Goal: Task Accomplishment & Management: Complete application form

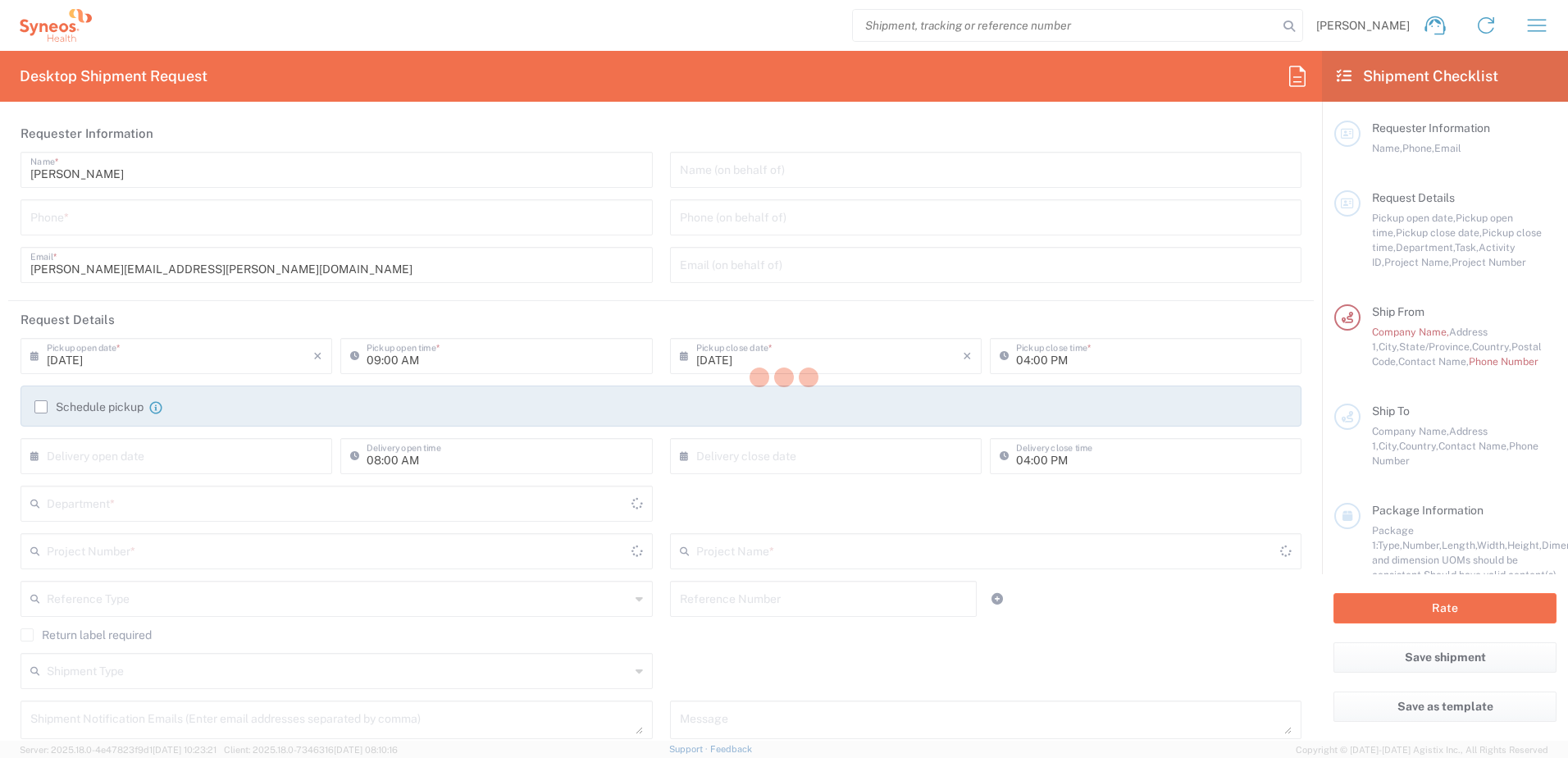
type input "3229"
type input "[US_STATE]"
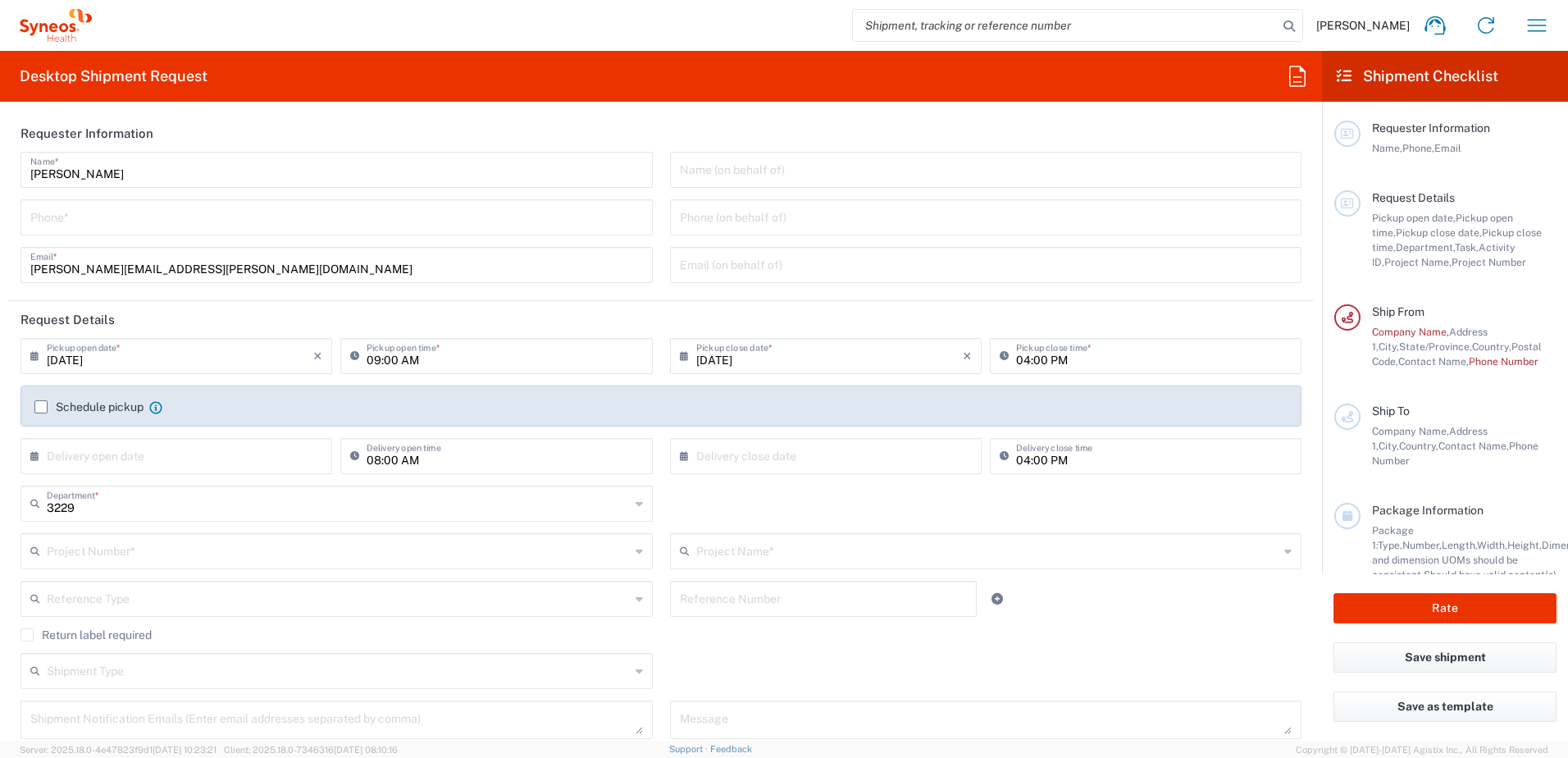
type input "[GEOGRAPHIC_DATA]"
type input "Syneos Health, LLC-[GEOGRAPHIC_DATA] [GEOGRAPHIC_DATA] [GEOGRAPHIC_DATA]"
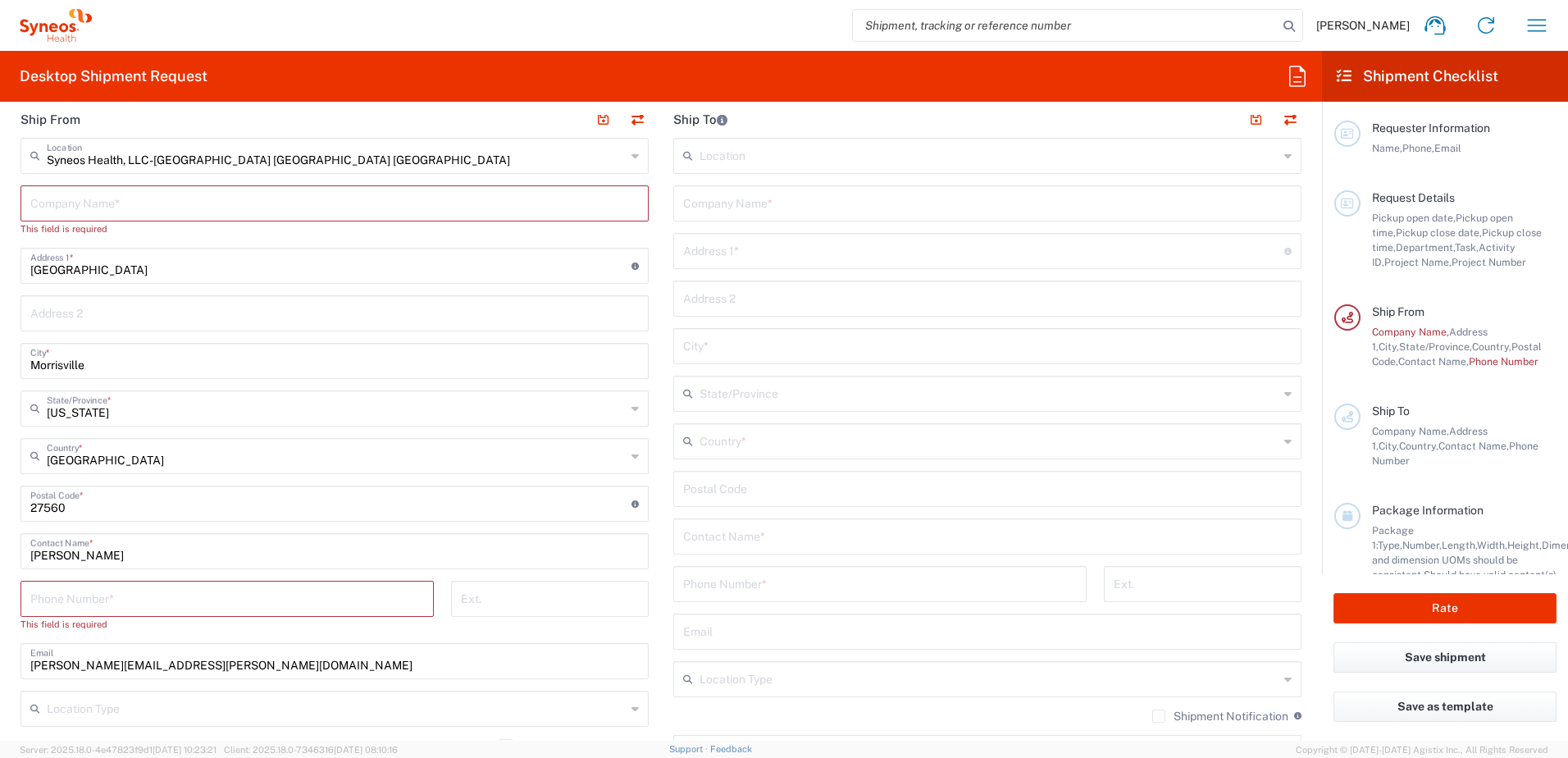
scroll to position [574, 0]
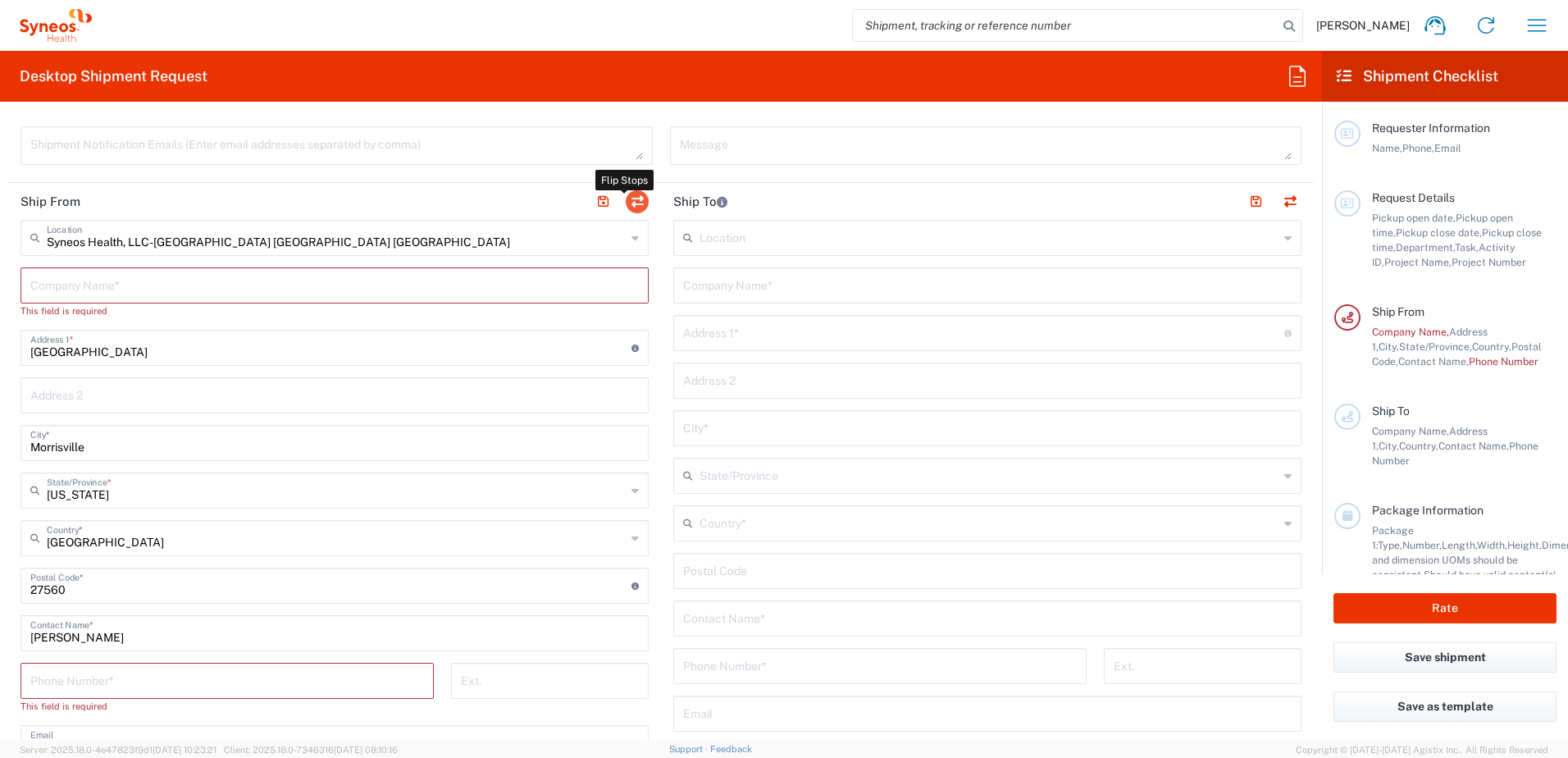
click at [627, 196] on button "button" at bounding box center [636, 201] width 23 height 23
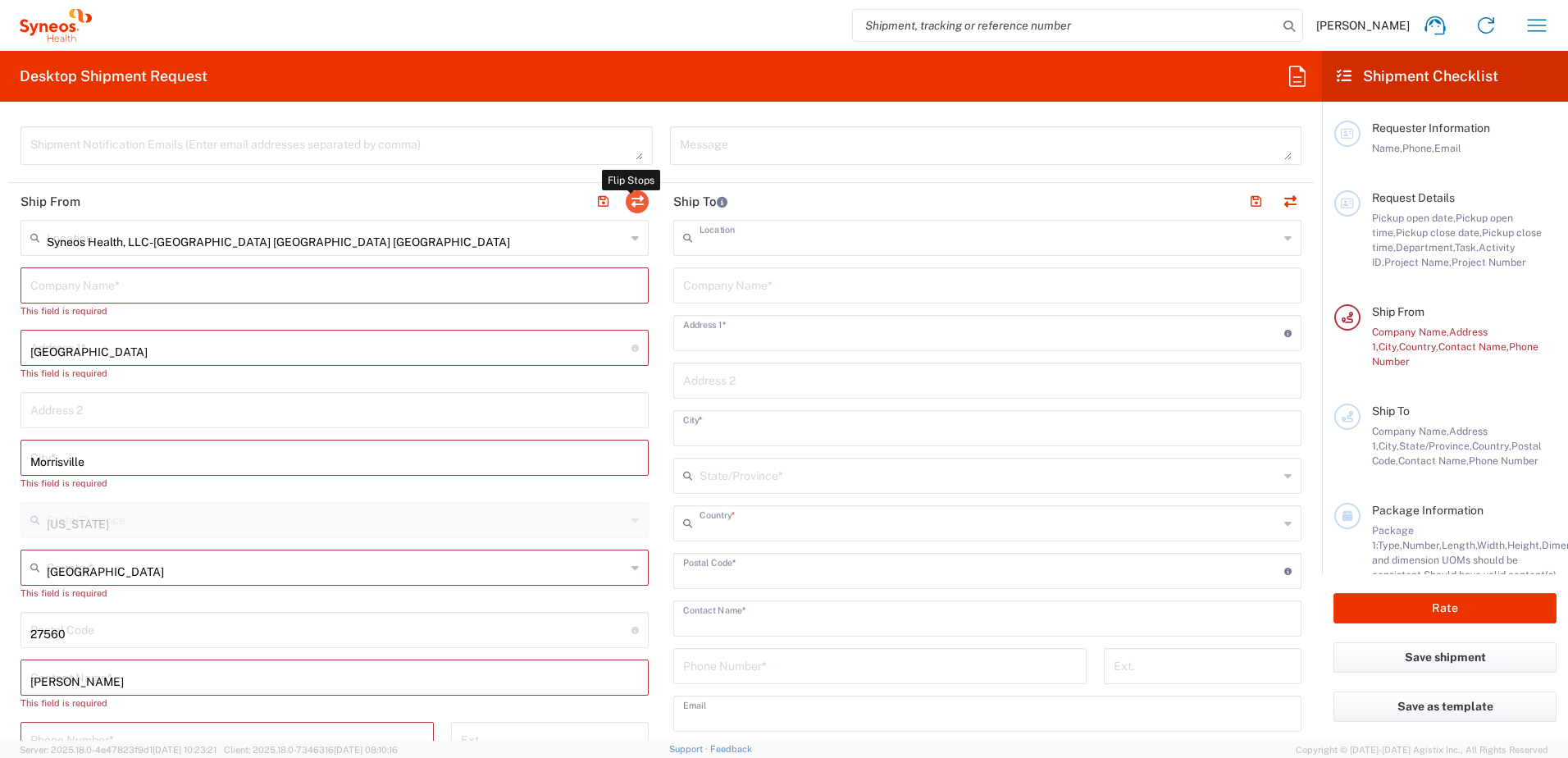
type input "Syneos Health, LLC-[GEOGRAPHIC_DATA] [GEOGRAPHIC_DATA] [GEOGRAPHIC_DATA]"
type input "[GEOGRAPHIC_DATA]"
type input "Morrisville"
type input "[GEOGRAPHIC_DATA]"
type input "27560"
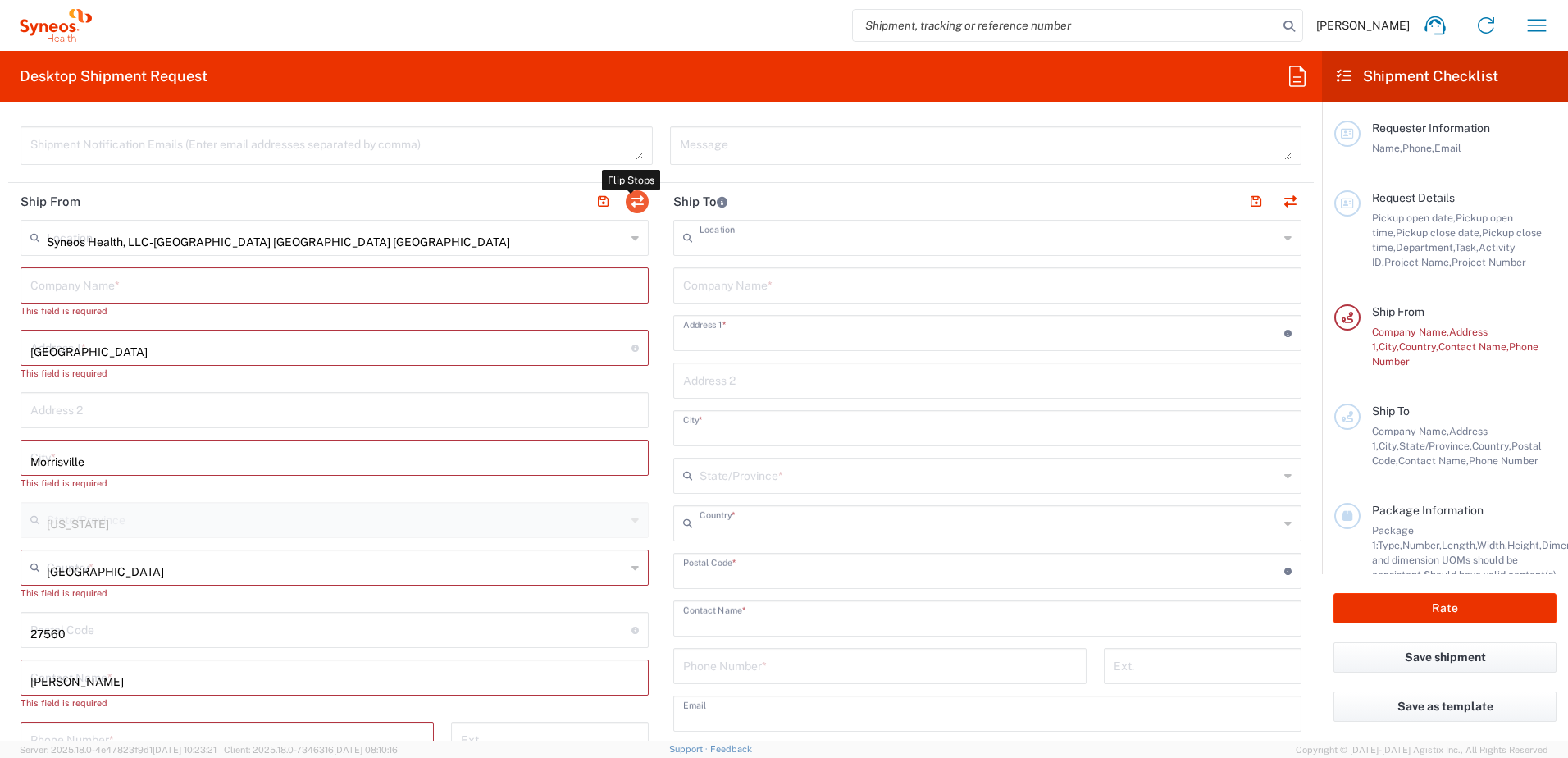
type input "[PERSON_NAME]"
type input "[PERSON_NAME][EMAIL_ADDRESS][PERSON_NAME][DOMAIN_NAME]"
type input "EORI"
type input "TIN"
type input "592407464"
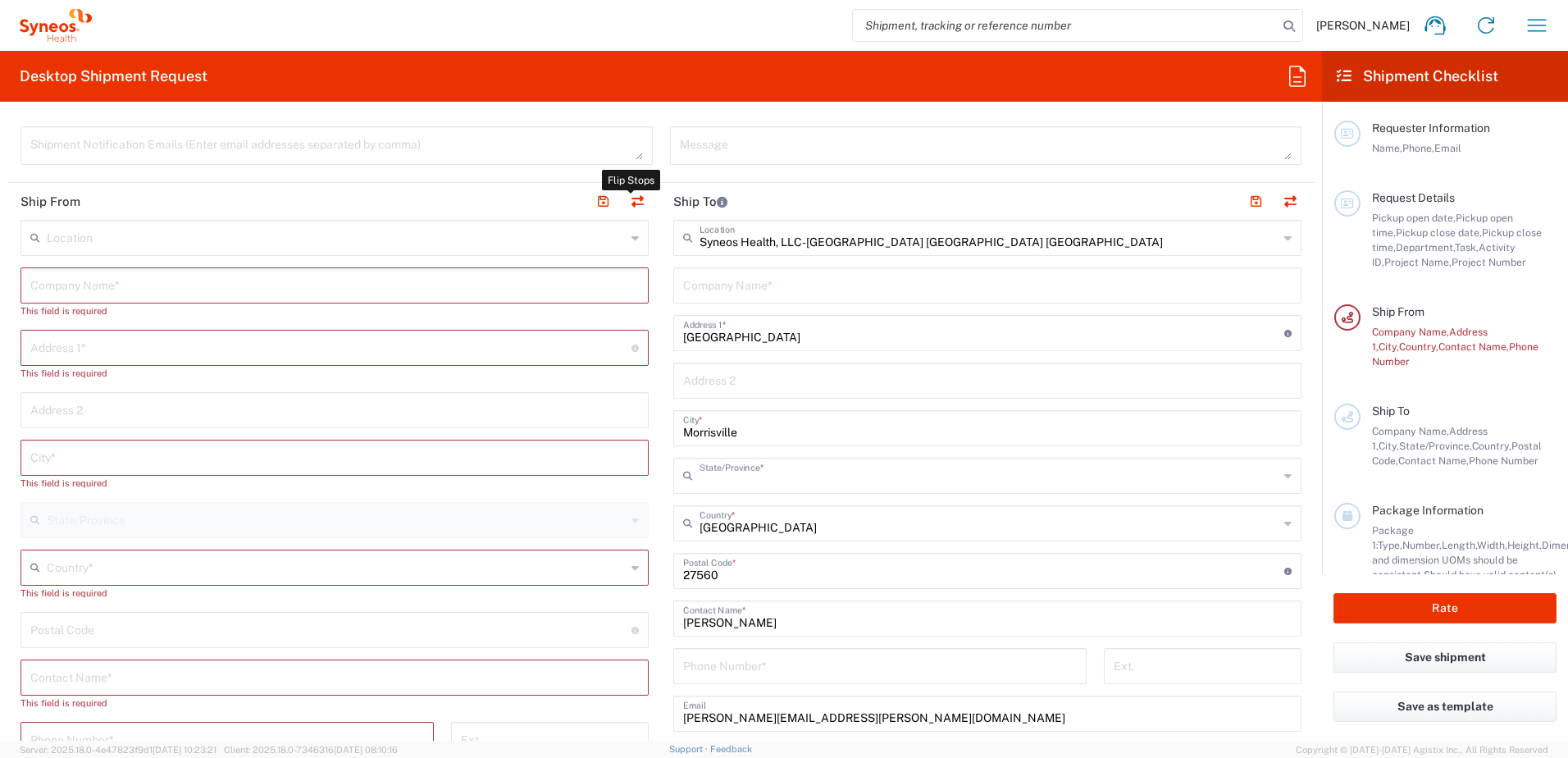
type input "[US_STATE]"
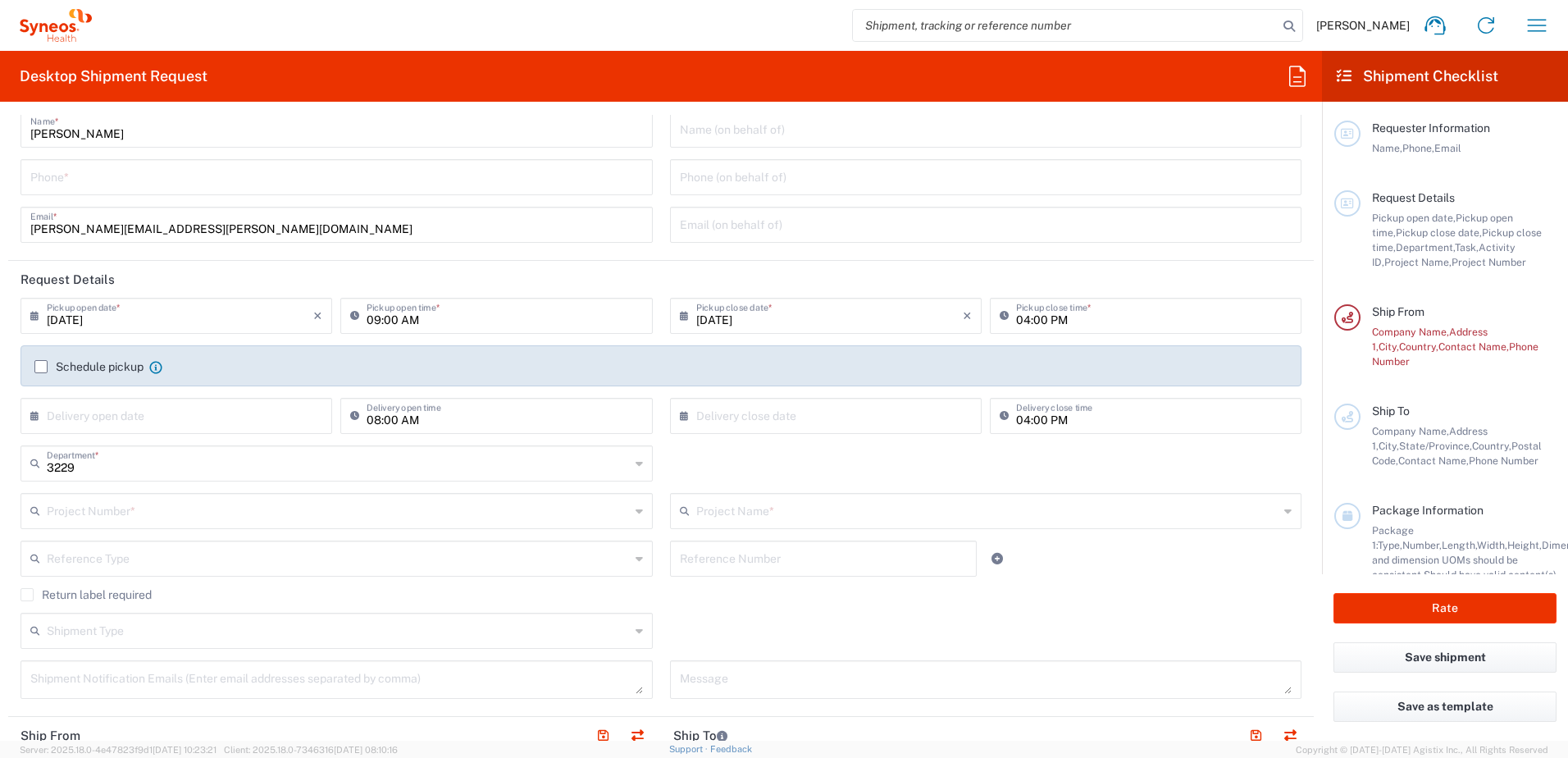
scroll to position [0, 0]
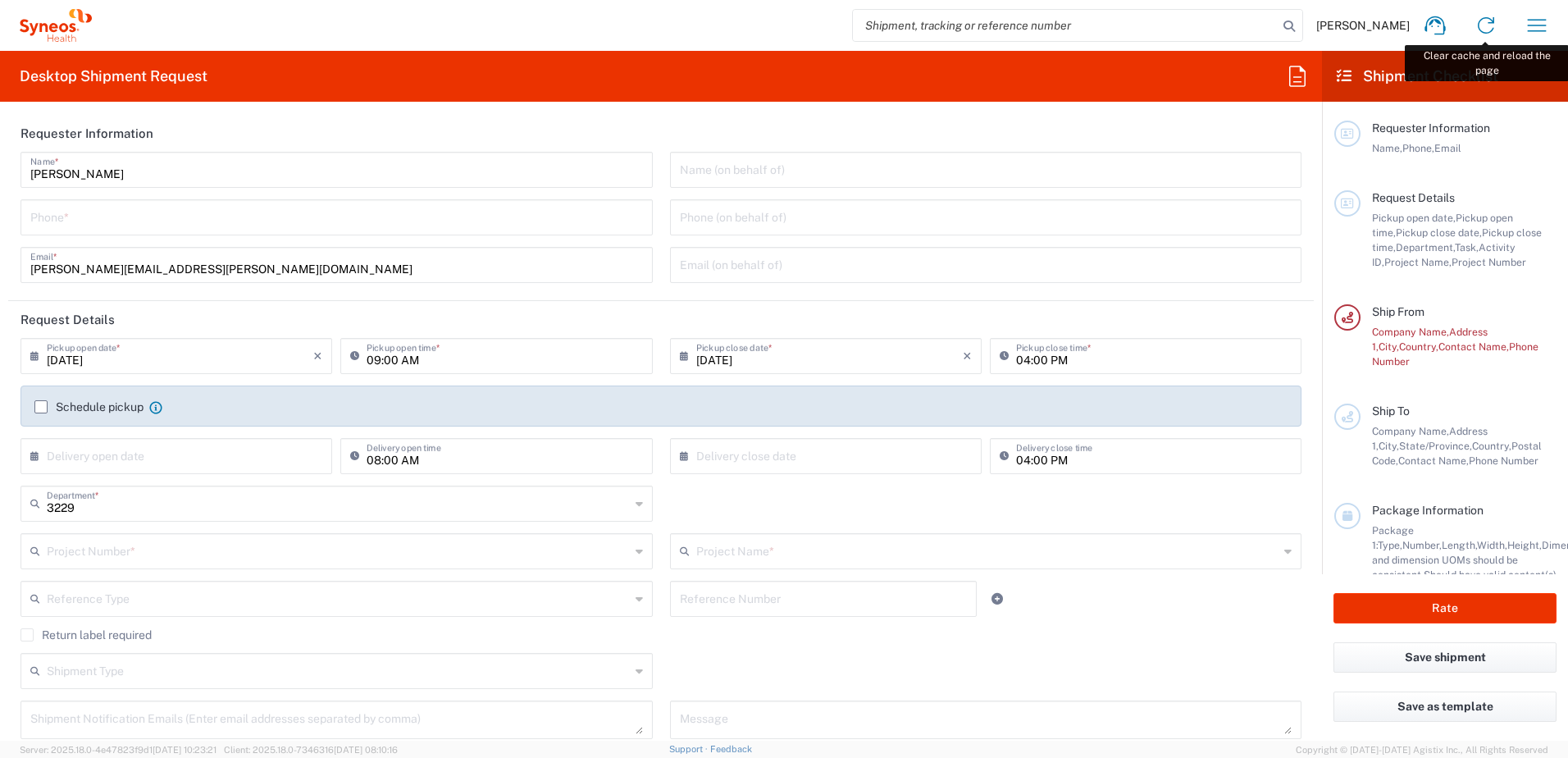
click at [1505, 31] on link at bounding box center [1486, 26] width 39 height 39
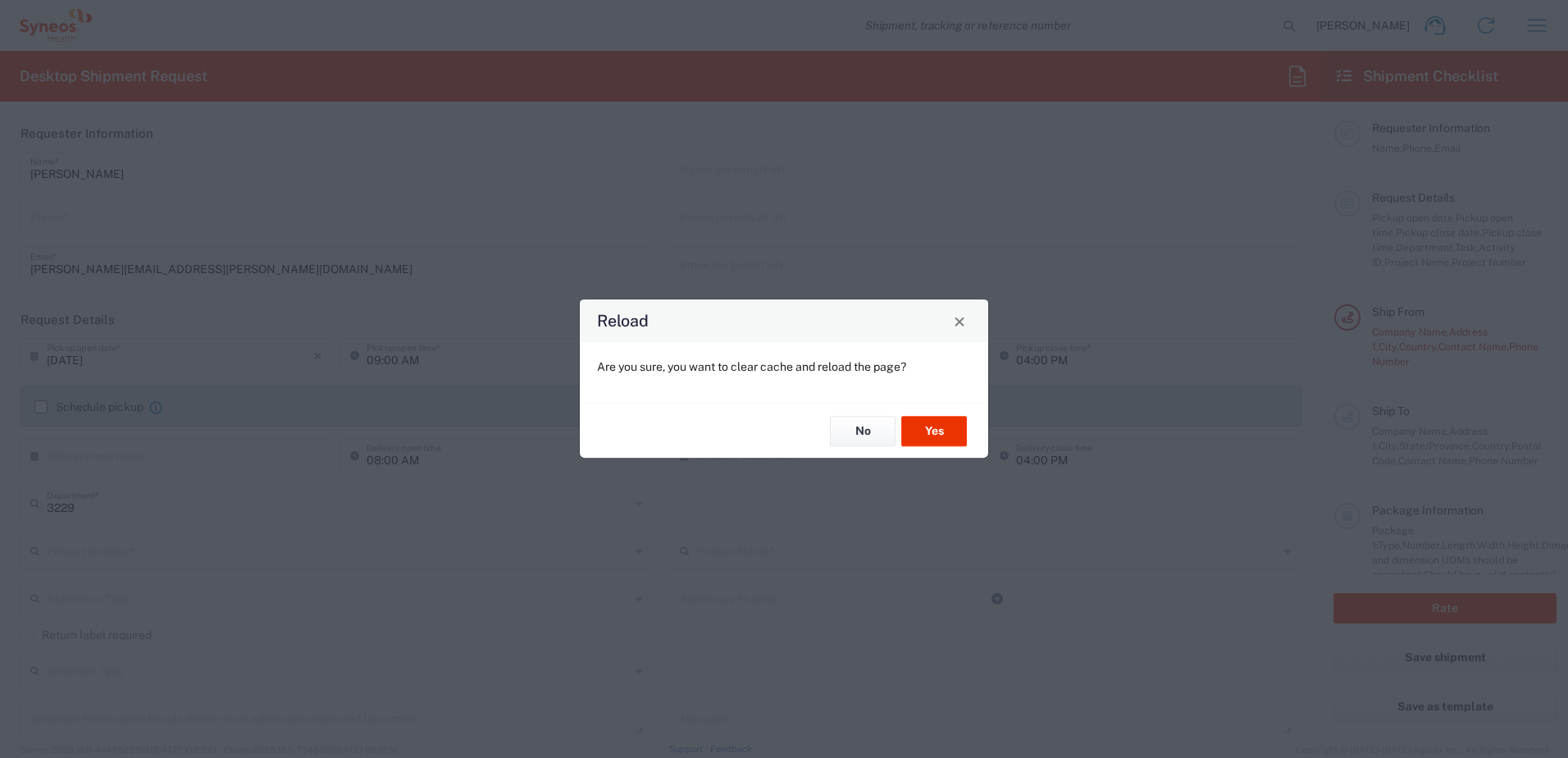
click at [967, 342] on div "Are you sure, you want to clear cache and reload the page?" at bounding box center [784, 373] width 409 height 61
click at [962, 331] on button "Close" at bounding box center [959, 320] width 23 height 23
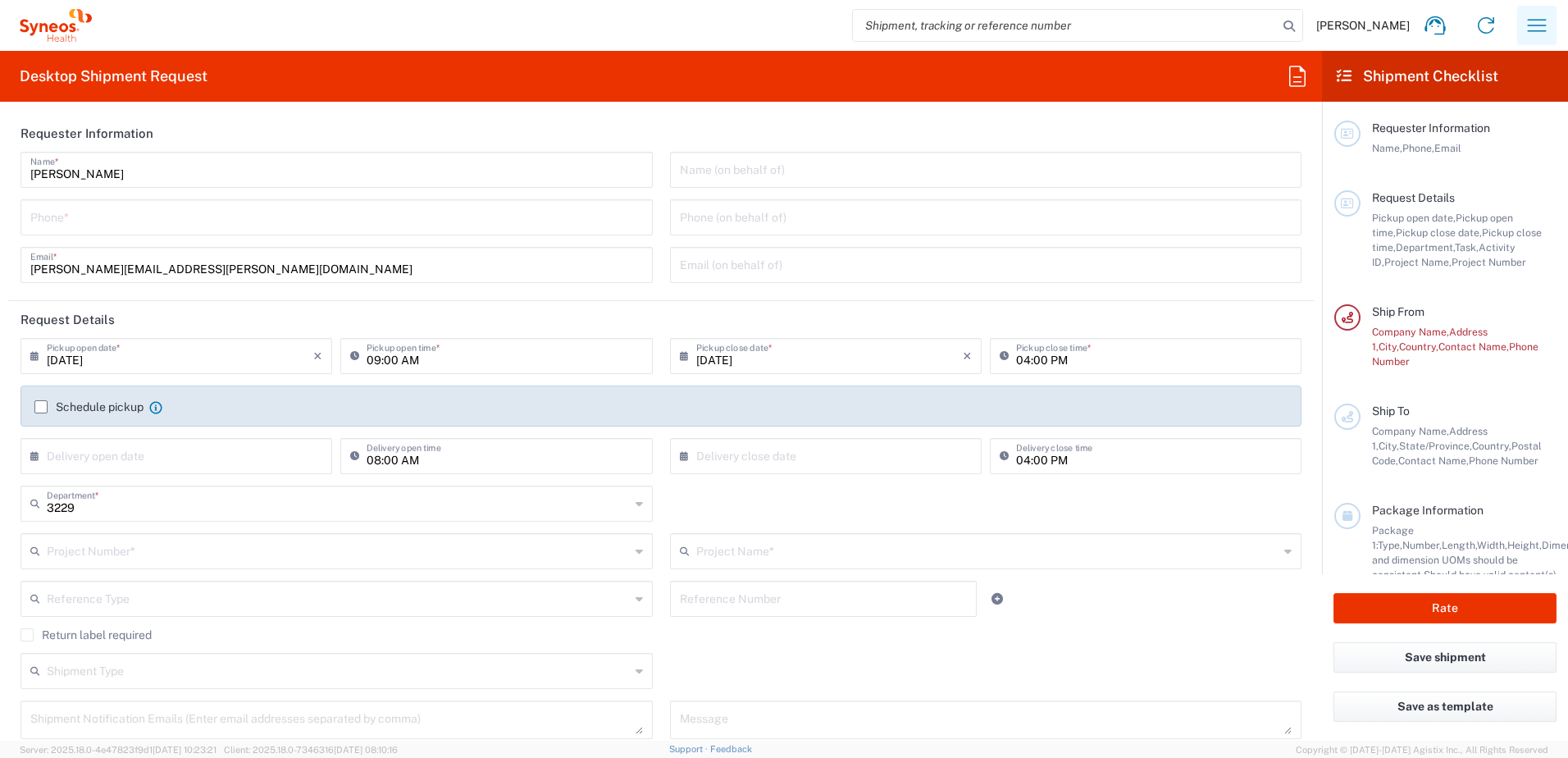
click at [1531, 30] on icon "button" at bounding box center [1536, 25] width 27 height 27
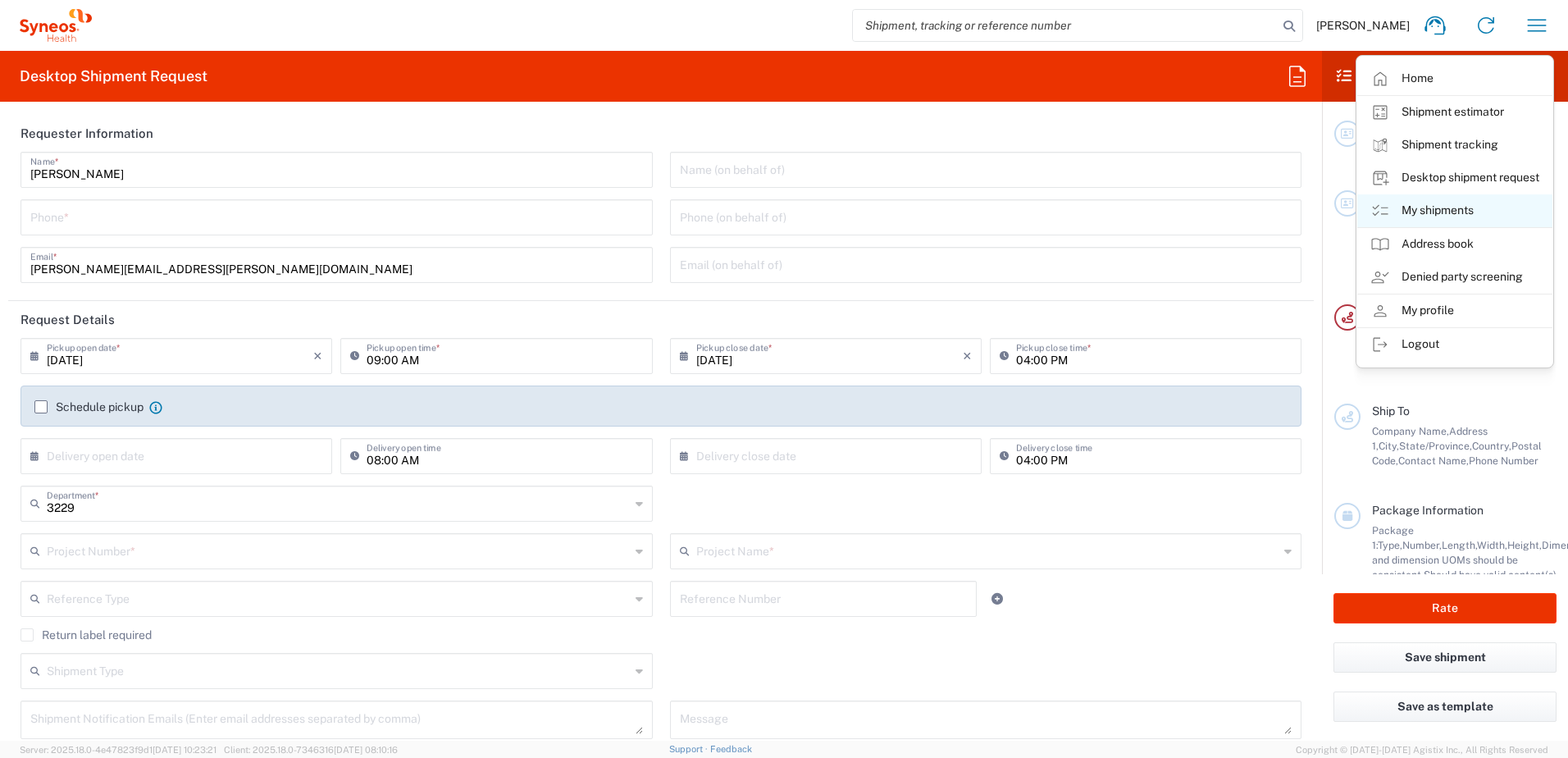
click at [1458, 199] on link "My shipments" at bounding box center [1455, 210] width 195 height 33
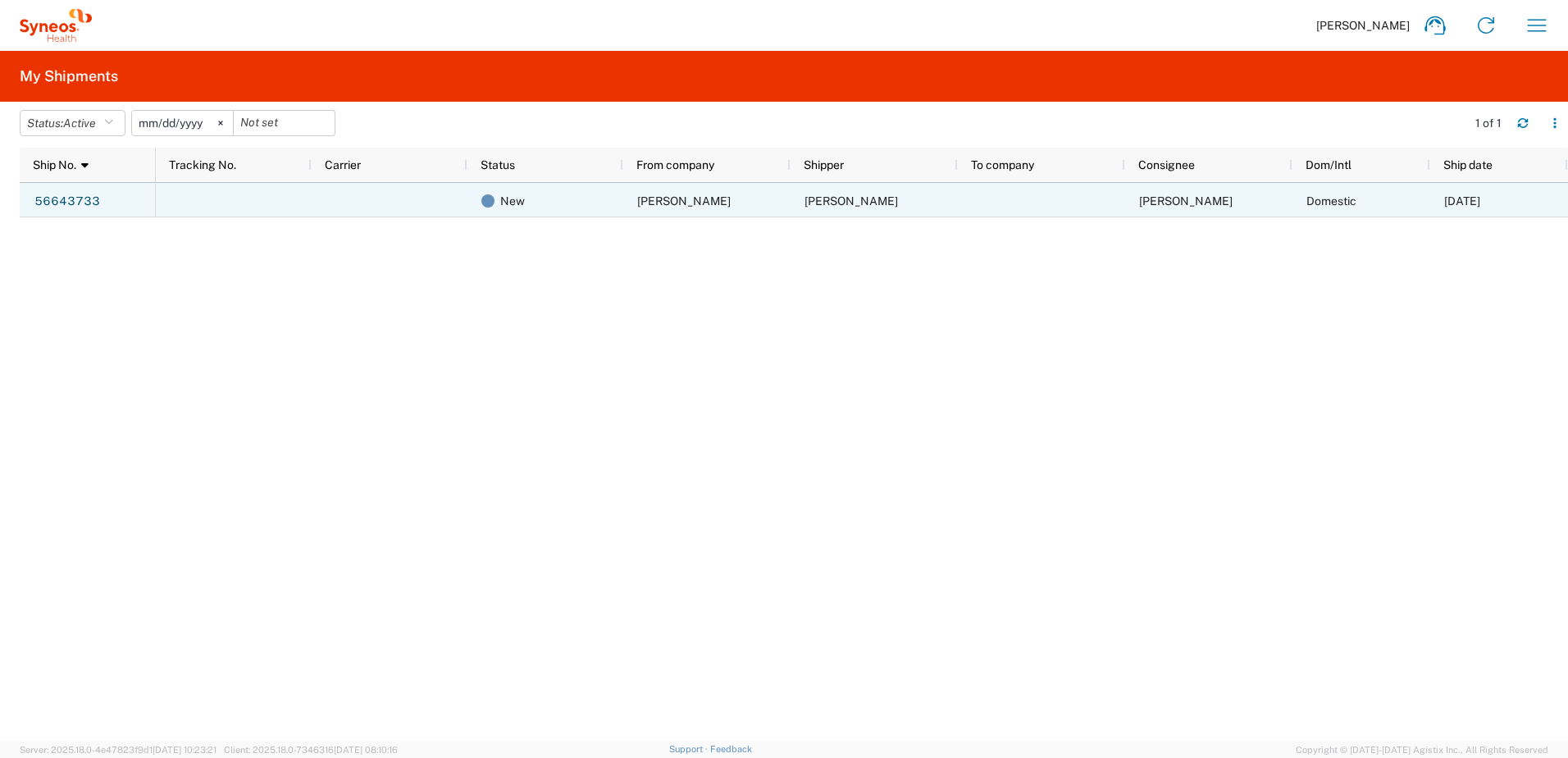
click at [789, 198] on div "[PERSON_NAME]" at bounding box center [708, 199] width 168 height 35
click at [65, 198] on link "56643733" at bounding box center [67, 201] width 67 height 27
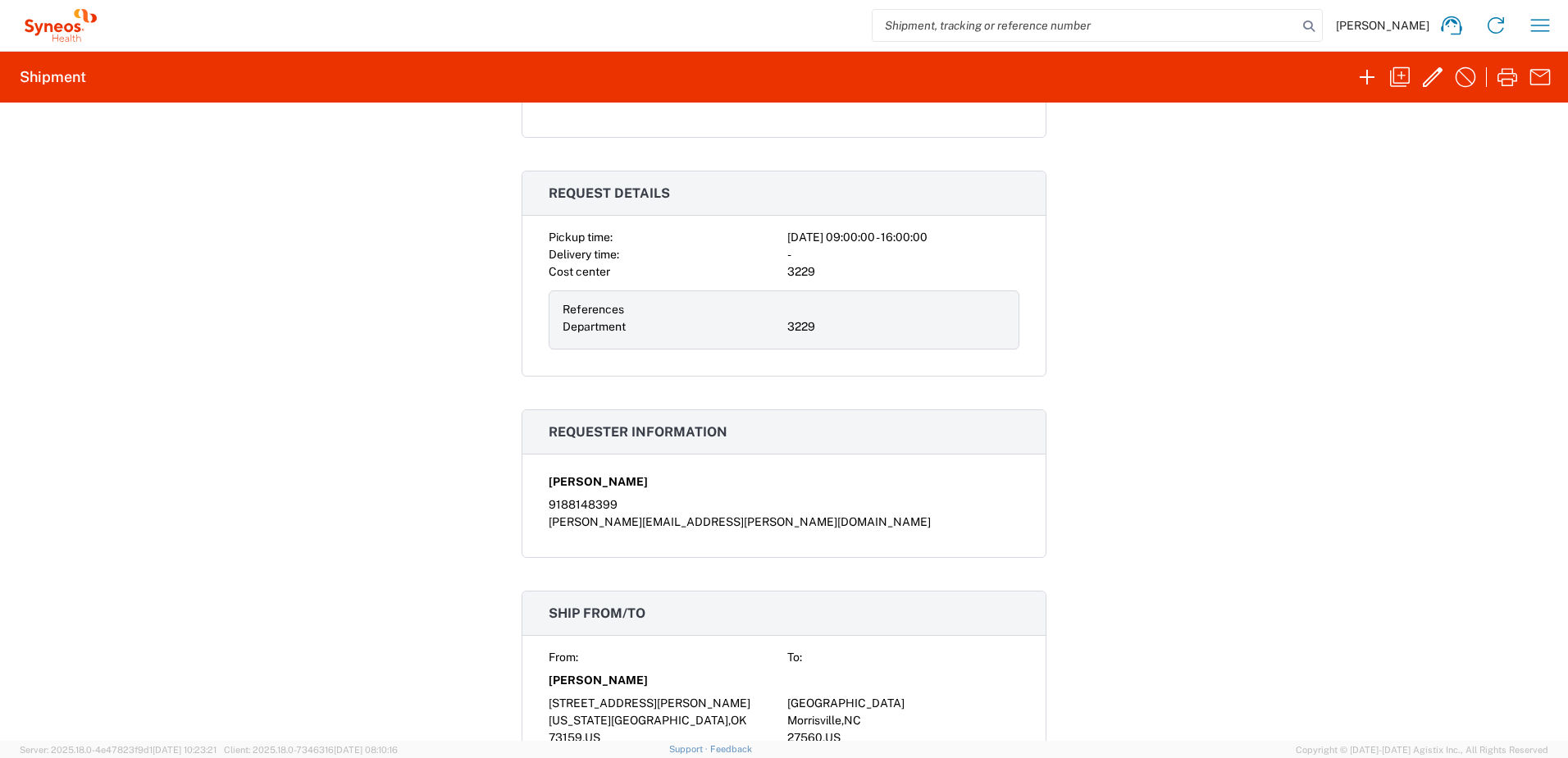
scroll to position [473, 0]
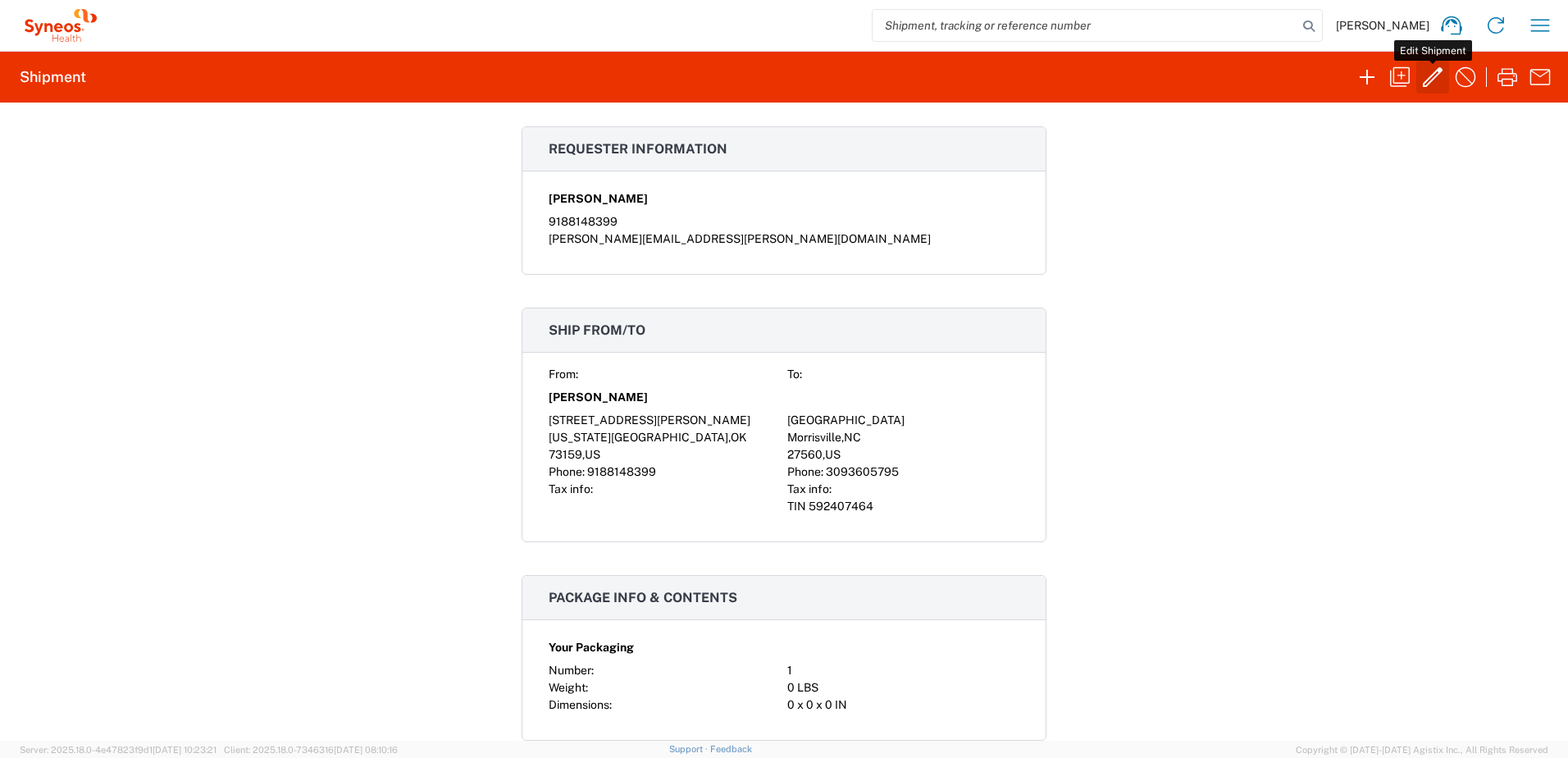
click at [1427, 86] on icon "button" at bounding box center [1433, 77] width 20 height 20
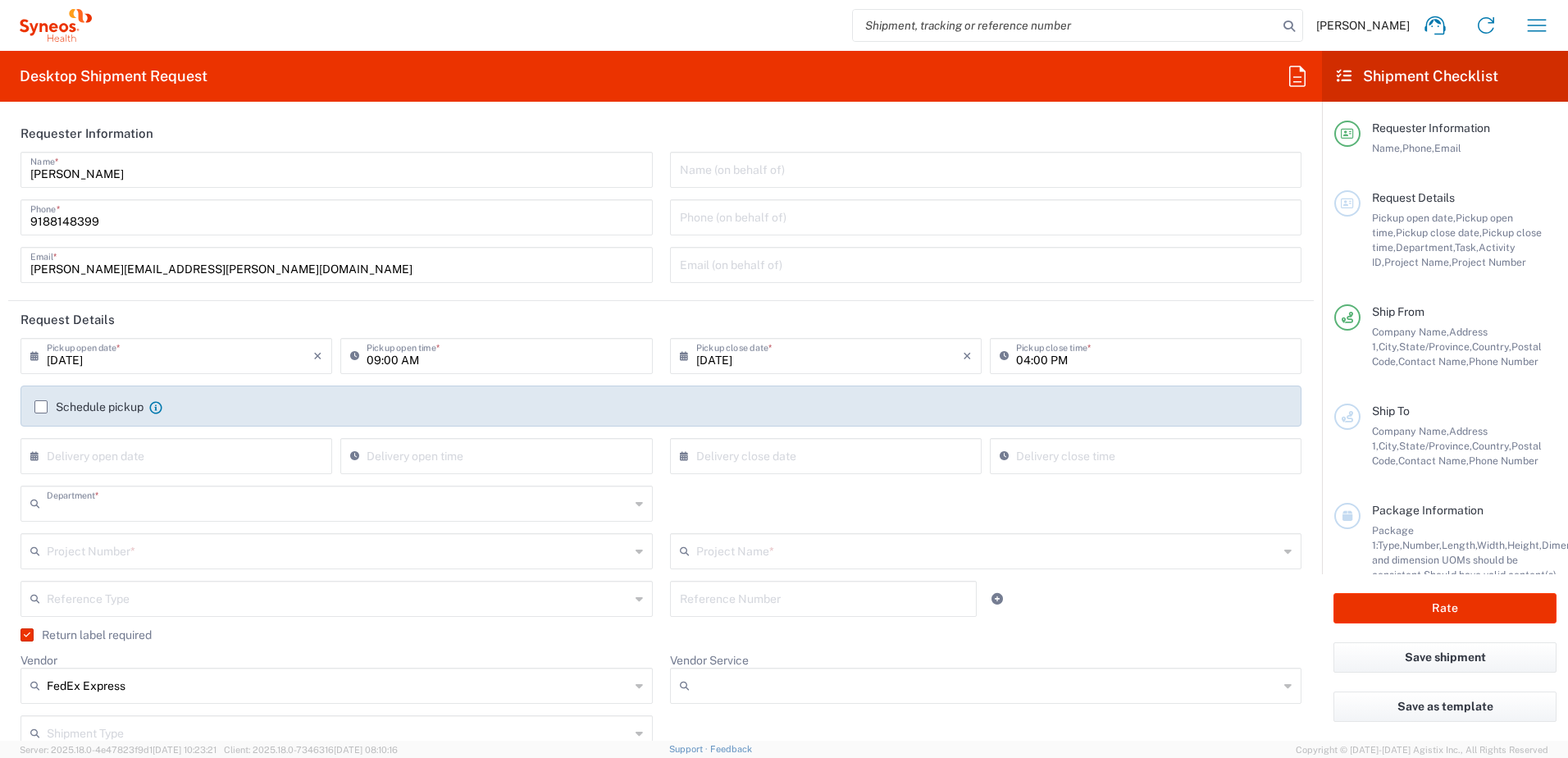
type input "3229"
type input "FEDEX_PRIORITY"
type input "[US_STATE]"
type input "Your Packaging"
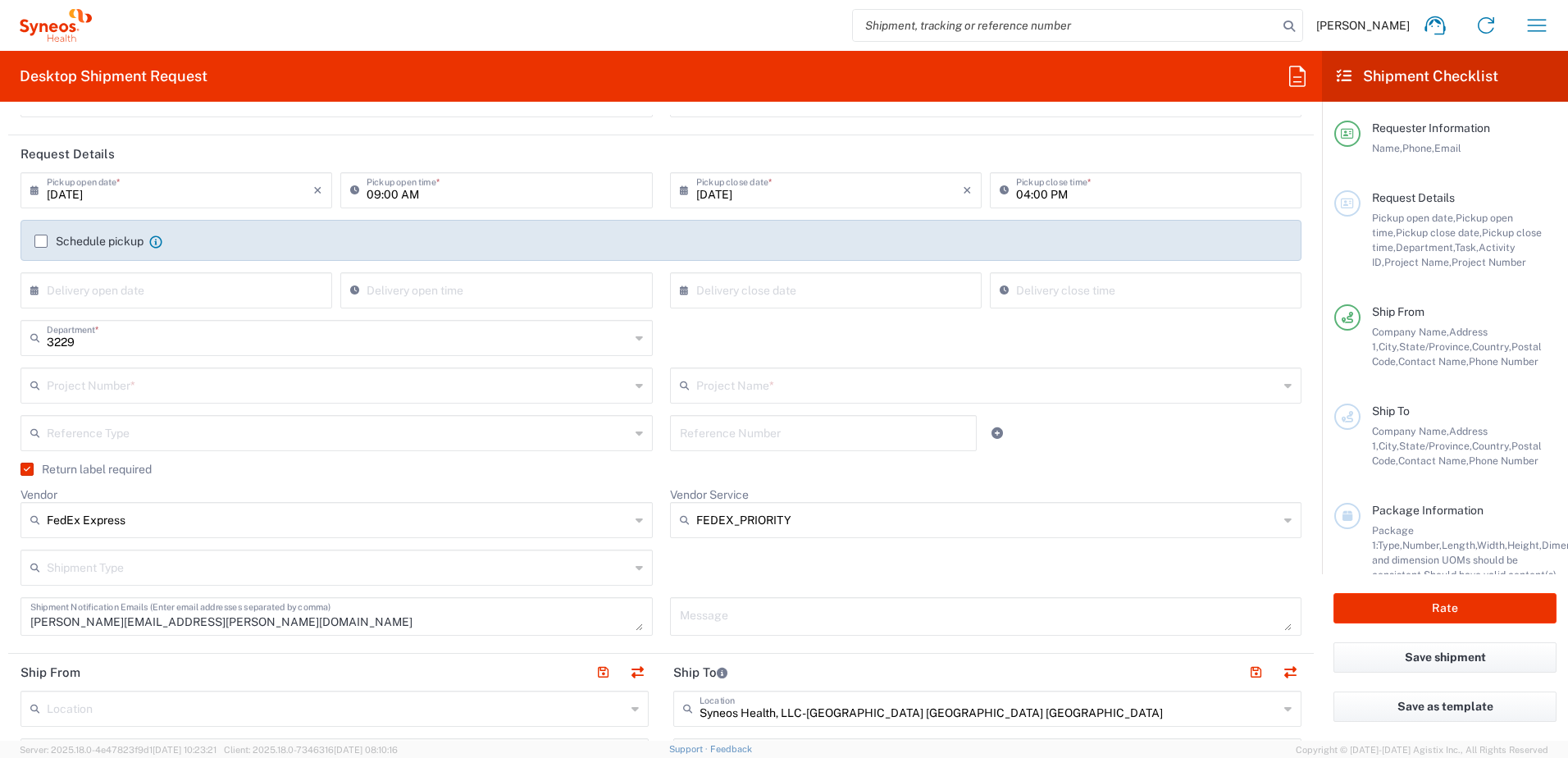
scroll to position [164, 0]
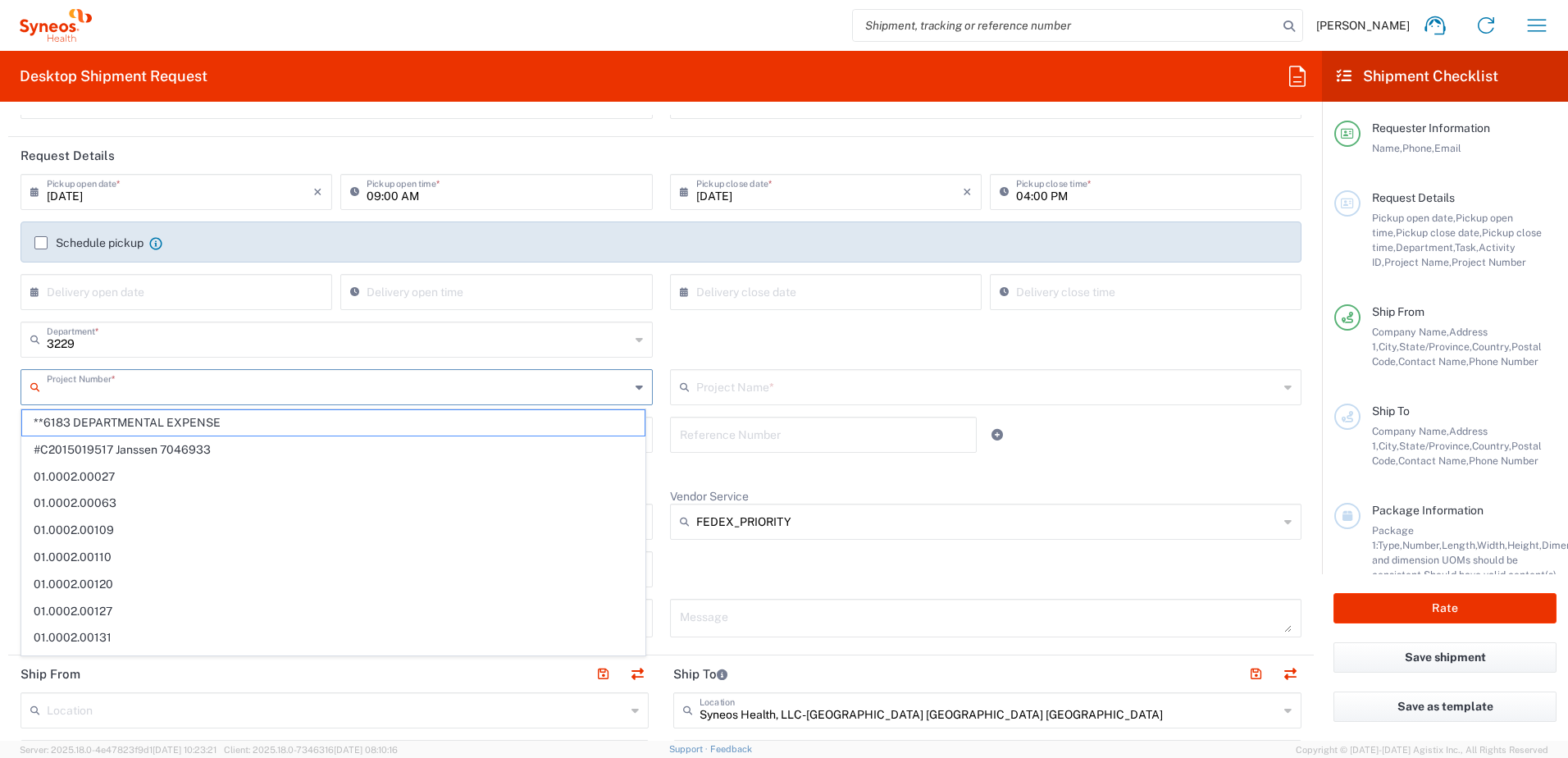
click at [140, 384] on input "text" at bounding box center [337, 385] width 583 height 29
click at [681, 347] on div "3229 Department * 3229 3000 3100 3109 3110 3111 3112 3125 3130 3135 3136 3150 3…" at bounding box center [661, 345] width 1299 height 47
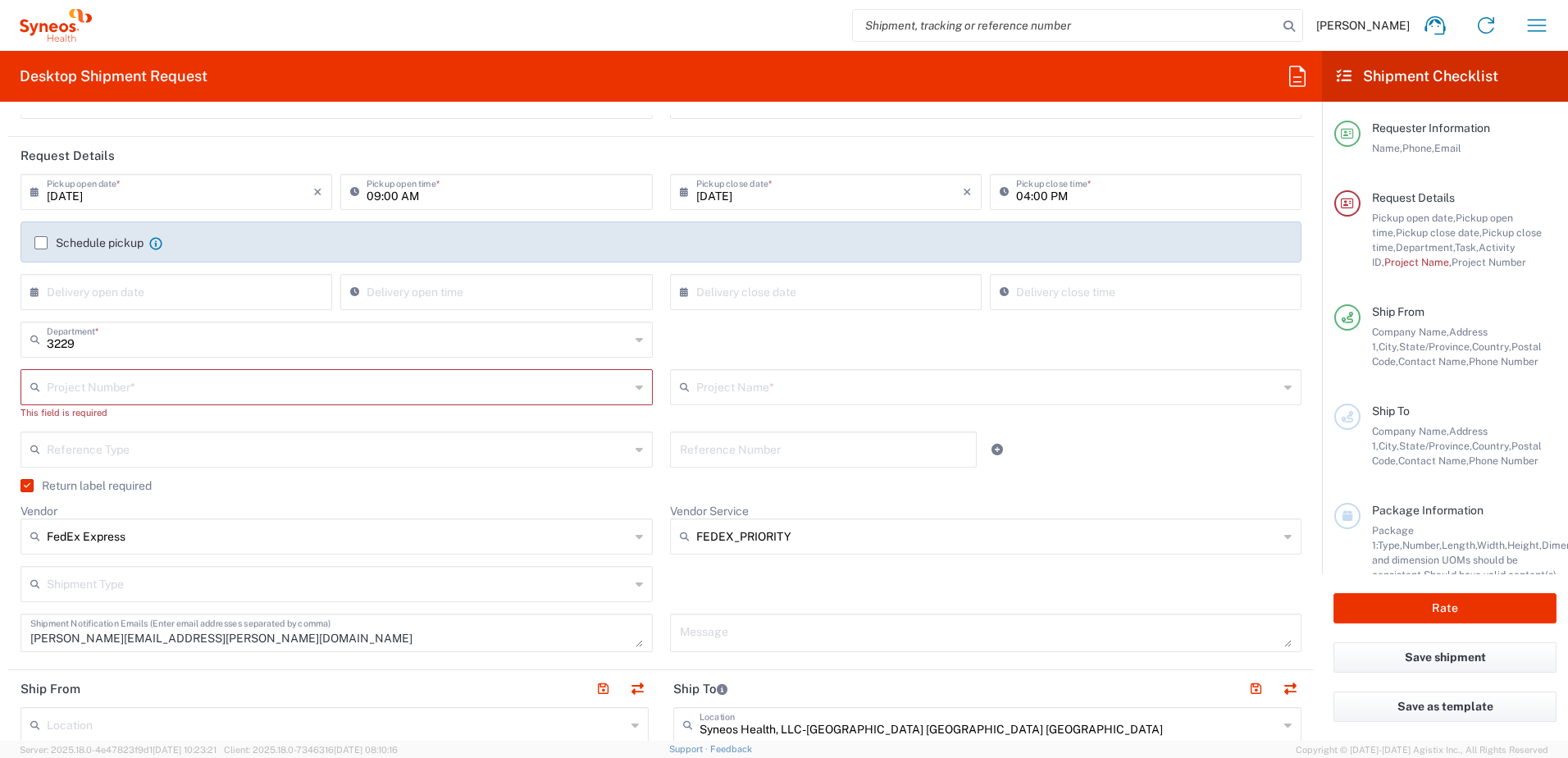
click at [369, 385] on input "text" at bounding box center [337, 385] width 583 height 29
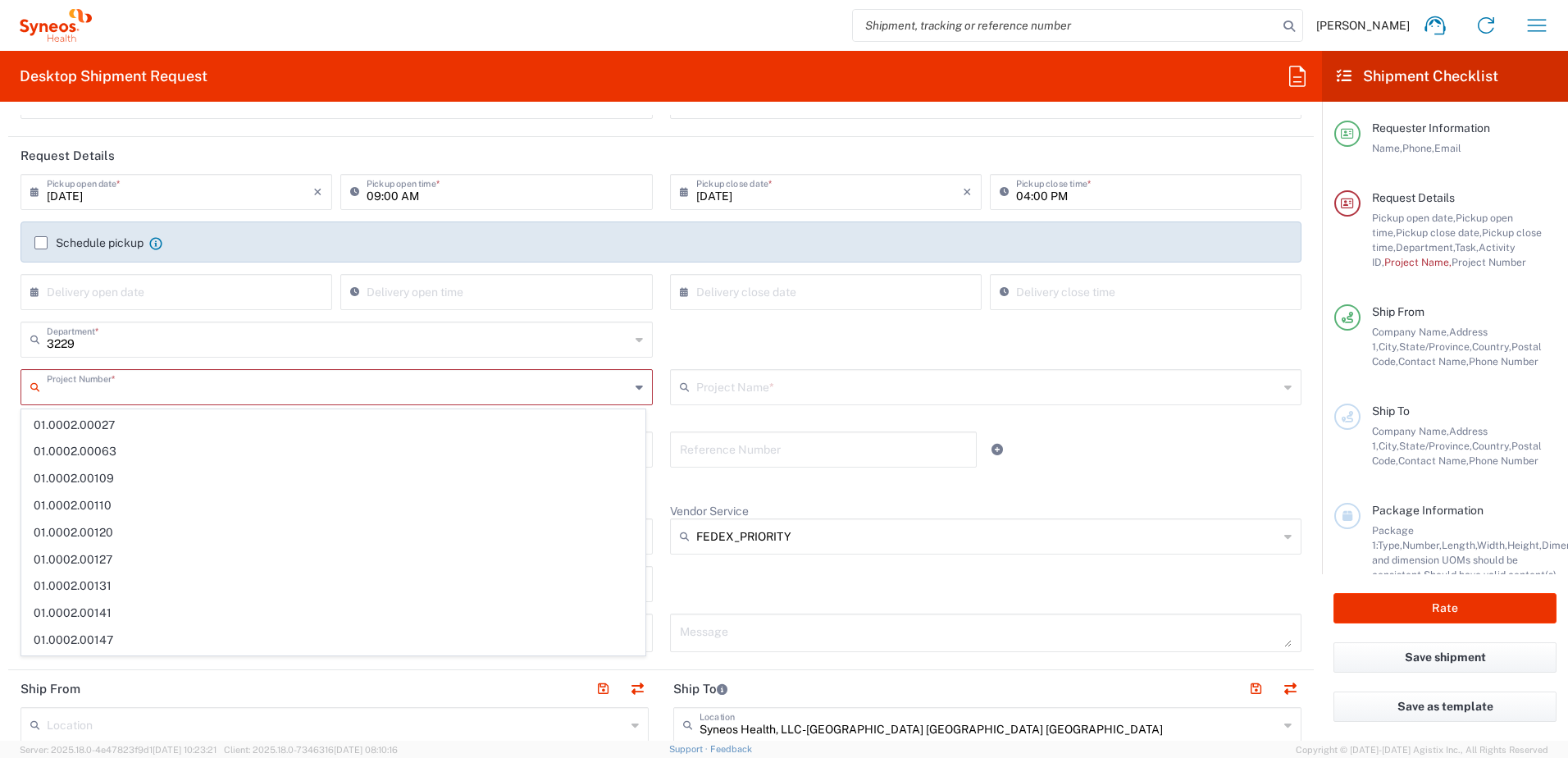
scroll to position [0, 0]
click at [659, 365] on div "3229 Department * 3229 3000 3100 3109 3110 3111 3112 3125 3130 3135 3136 3150 3…" at bounding box center [661, 345] width 1299 height 47
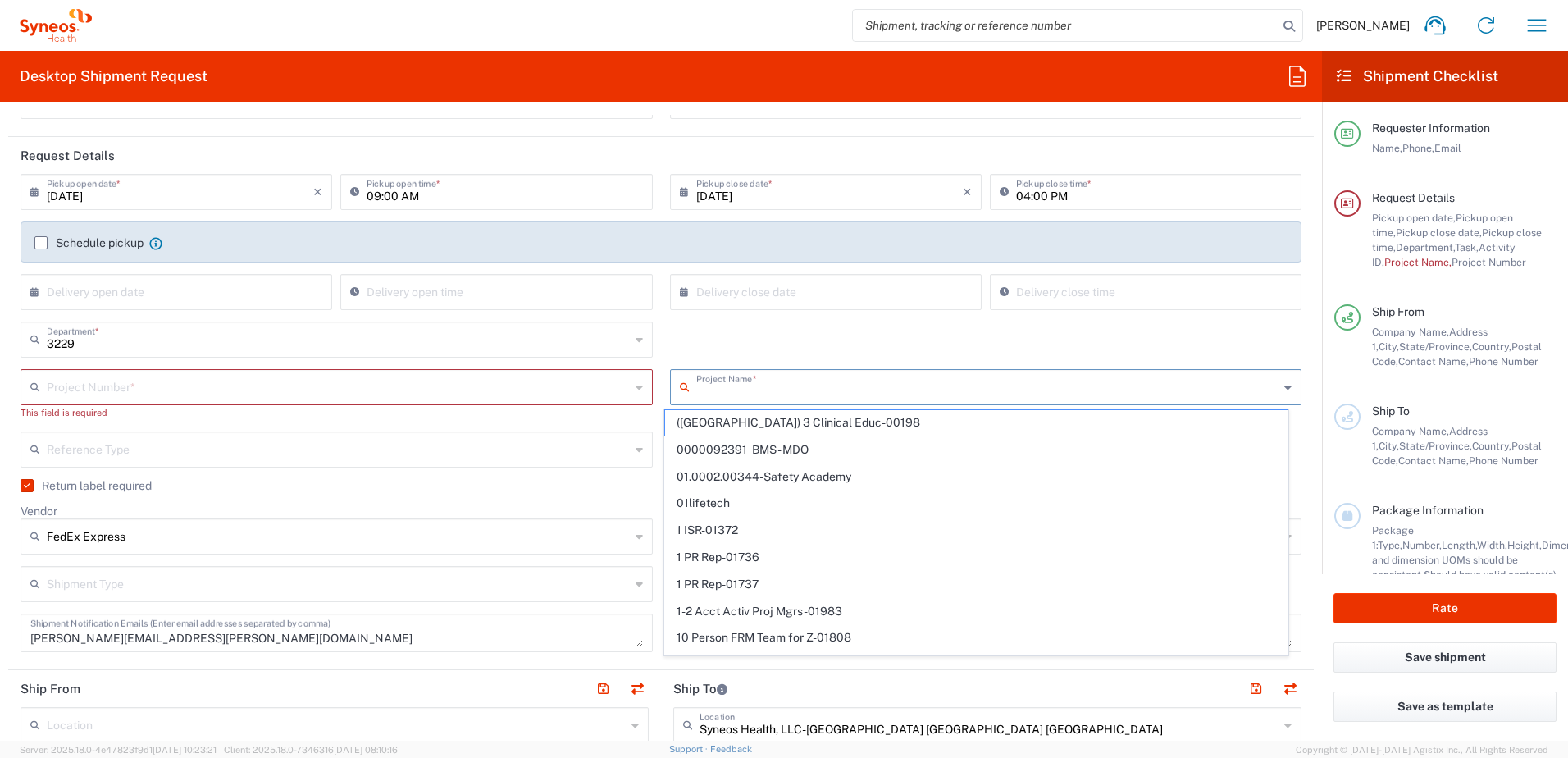
click at [768, 392] on input "text" at bounding box center [988, 385] width 583 height 29
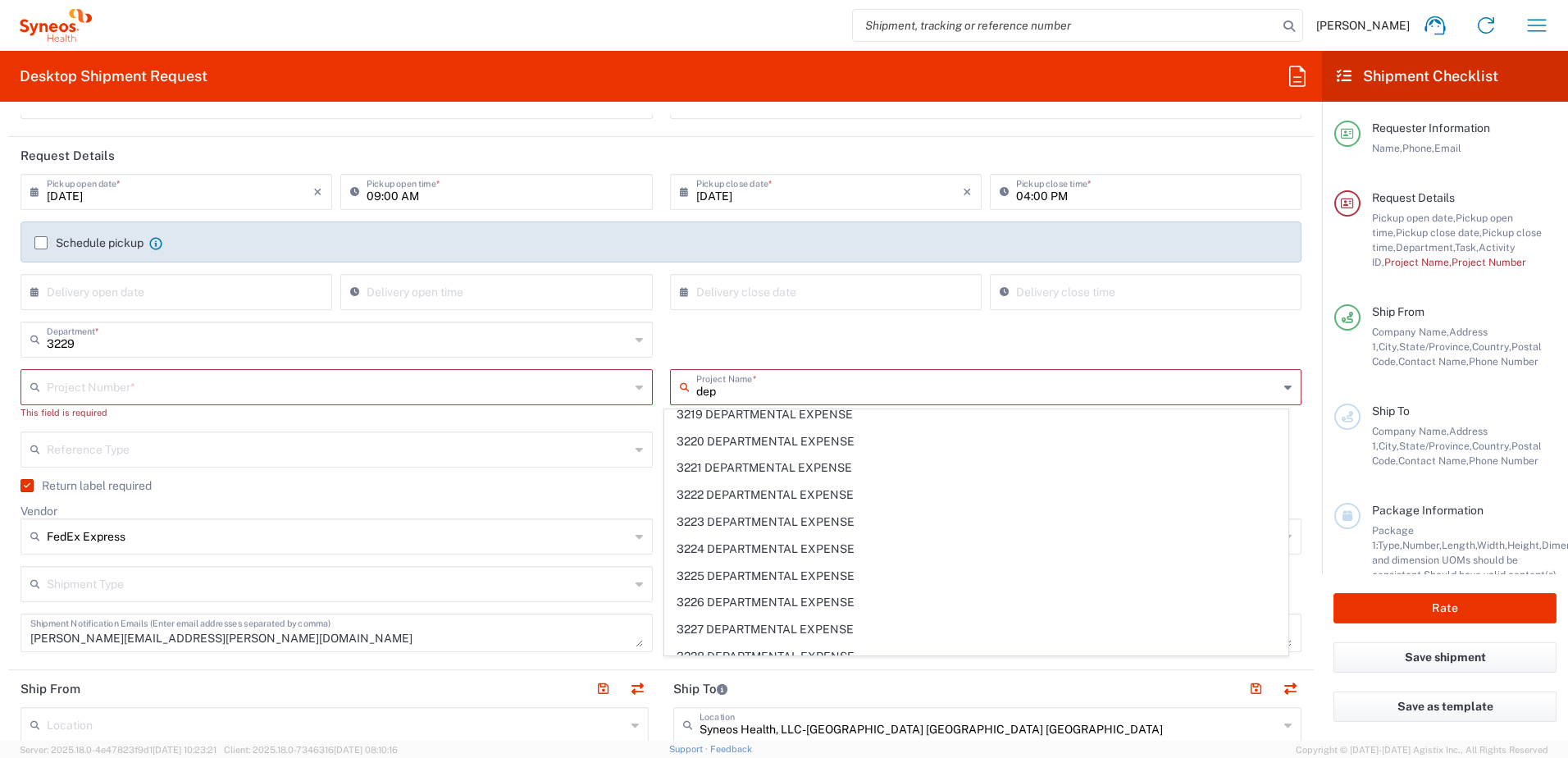
scroll to position [1263, 0]
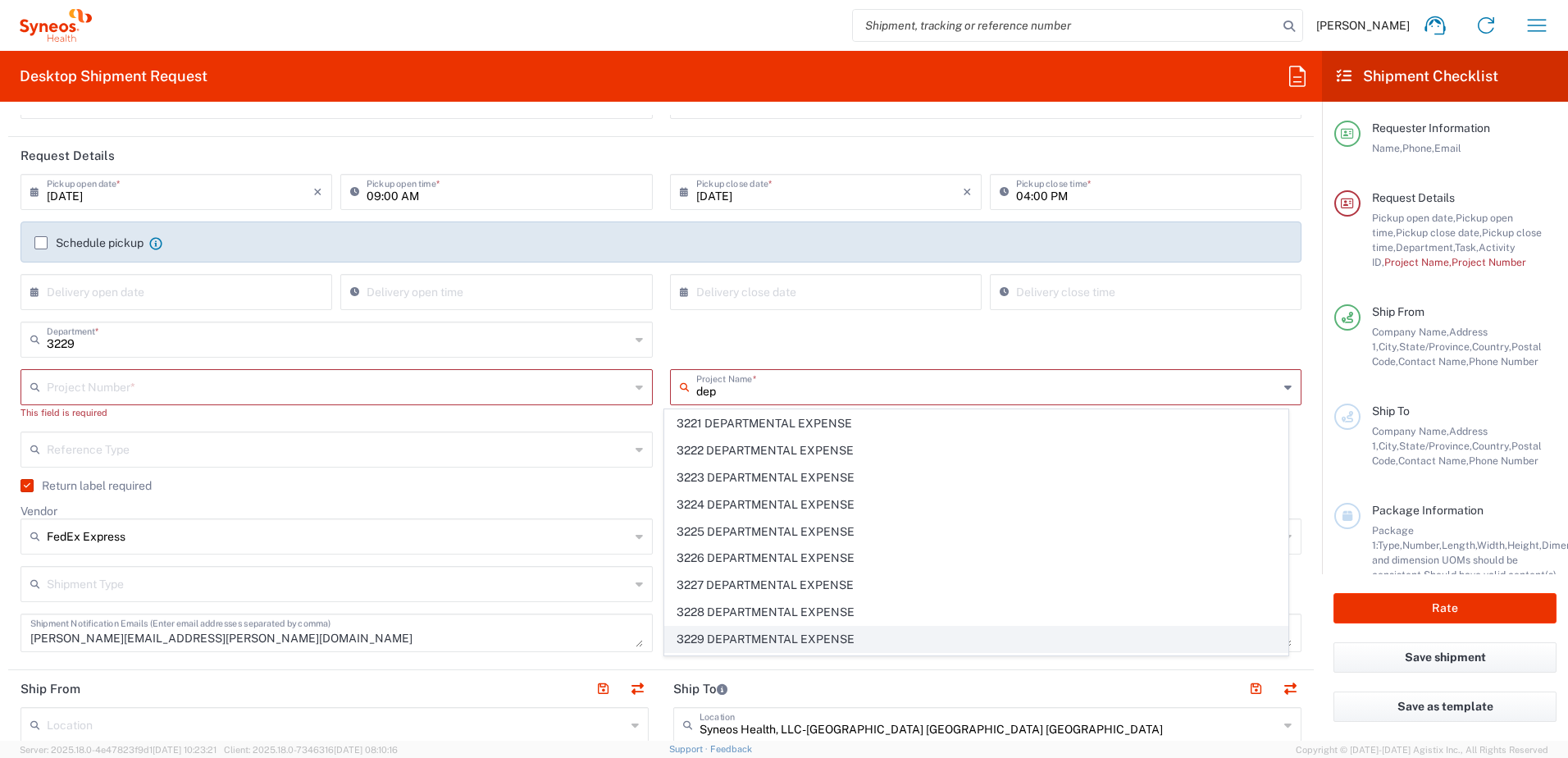
click at [835, 644] on span "3229 DEPARTMENTAL EXPENSE" at bounding box center [976, 640] width 623 height 26
type input "3229 DEPARTMENTAL EXPENSE"
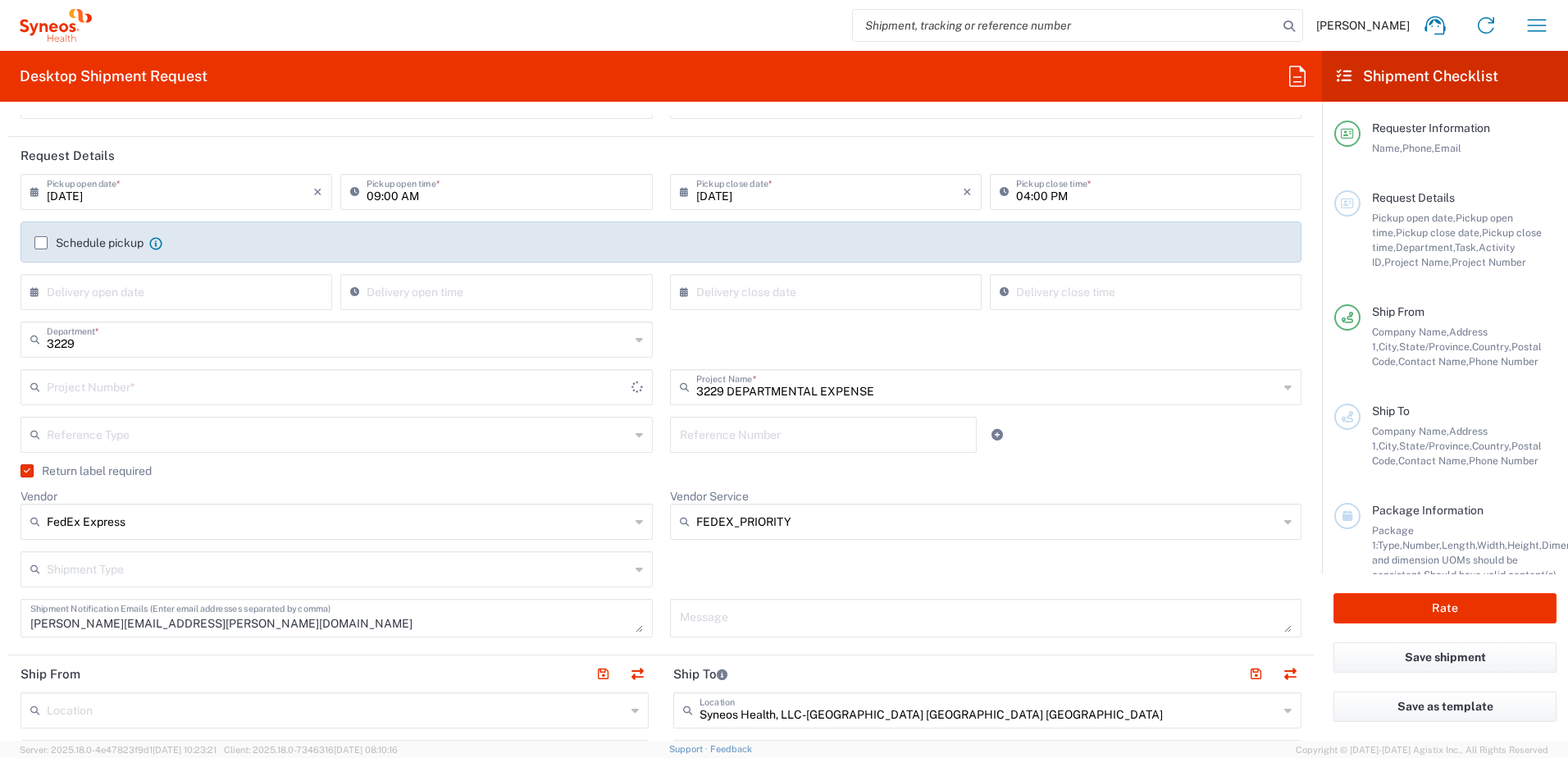
type input "3229 DEPARTMENTAL EXPENSE"
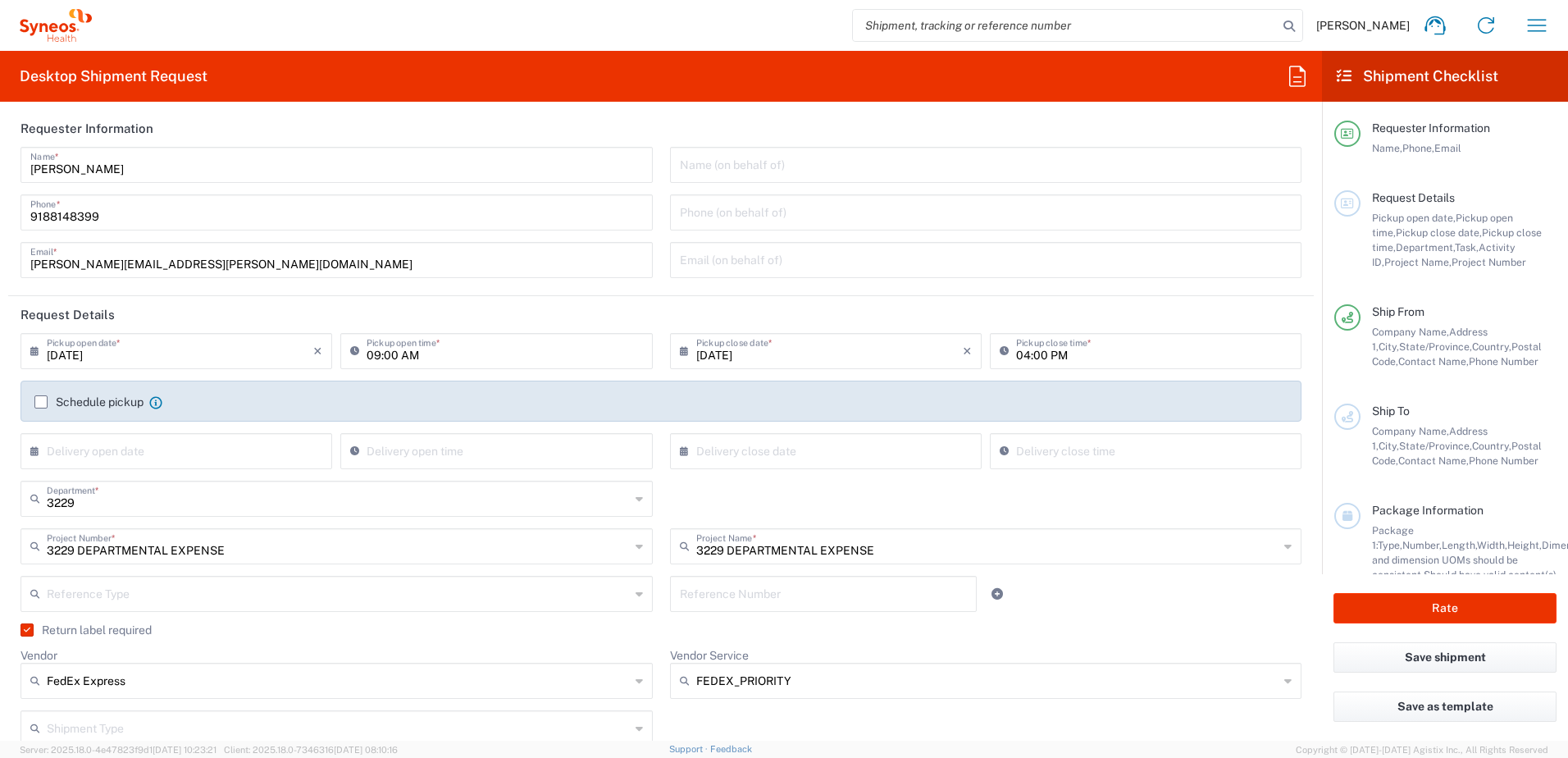
scroll to position [0, 0]
